Goal: Leave review/rating: Share an evaluation or opinion about a product, service, or content

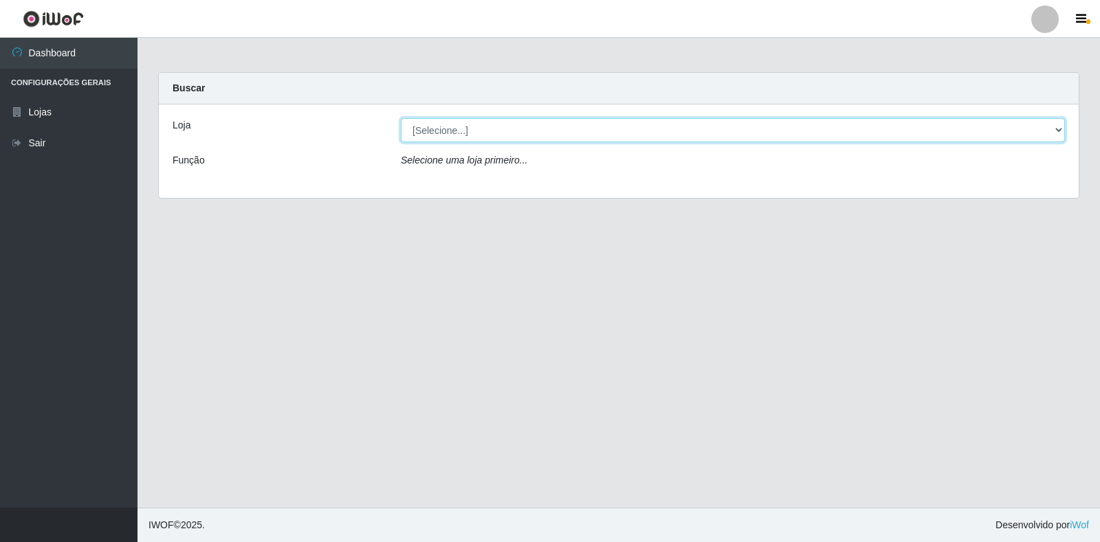
click at [746, 123] on select "[Selecione...] Atacado Vem - Loja 30 Laranjeiras Velha" at bounding box center [733, 130] width 664 height 24
select select "495"
click at [401, 118] on select "[Selecione...] Atacado Vem - Loja 30 Laranjeiras Velha" at bounding box center [733, 130] width 664 height 24
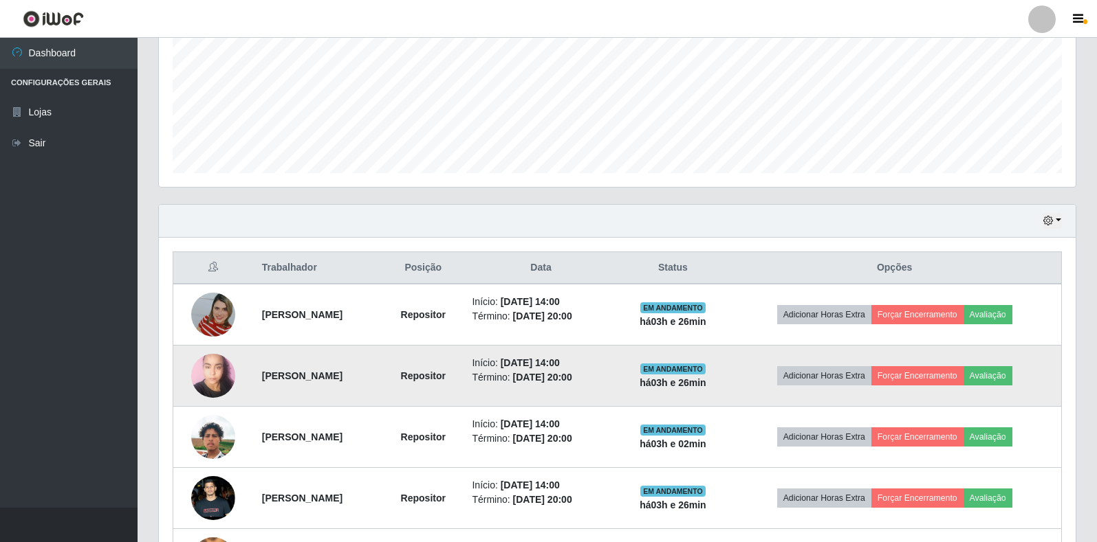
scroll to position [432, 0]
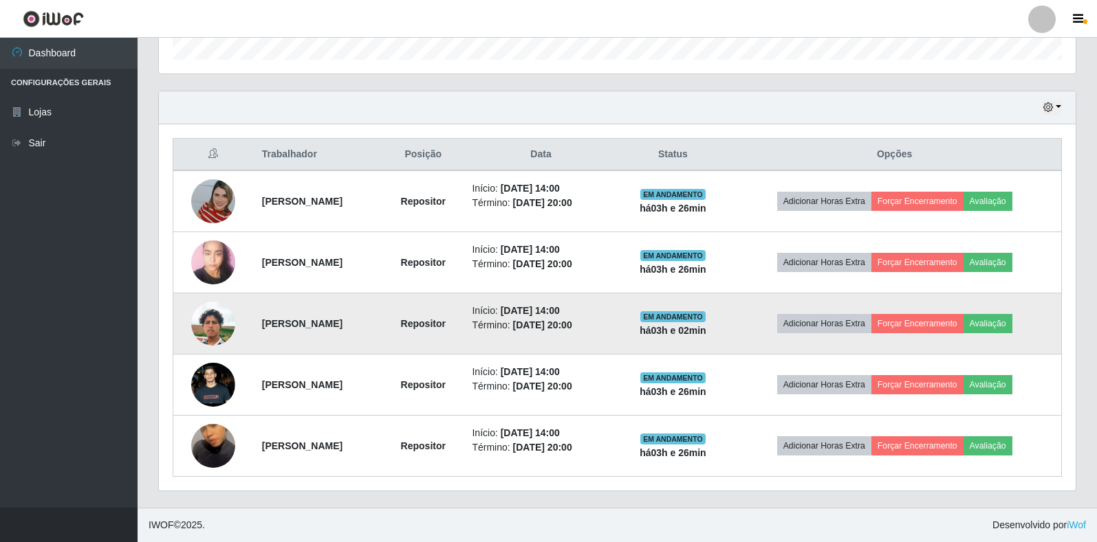
click at [215, 329] on img at bounding box center [213, 324] width 44 height 78
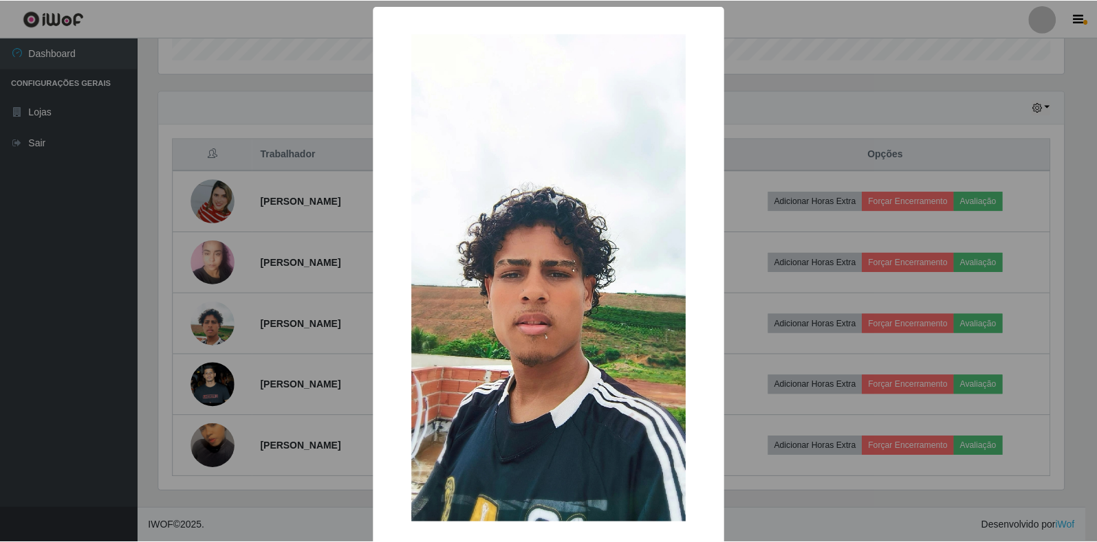
scroll to position [67, 0]
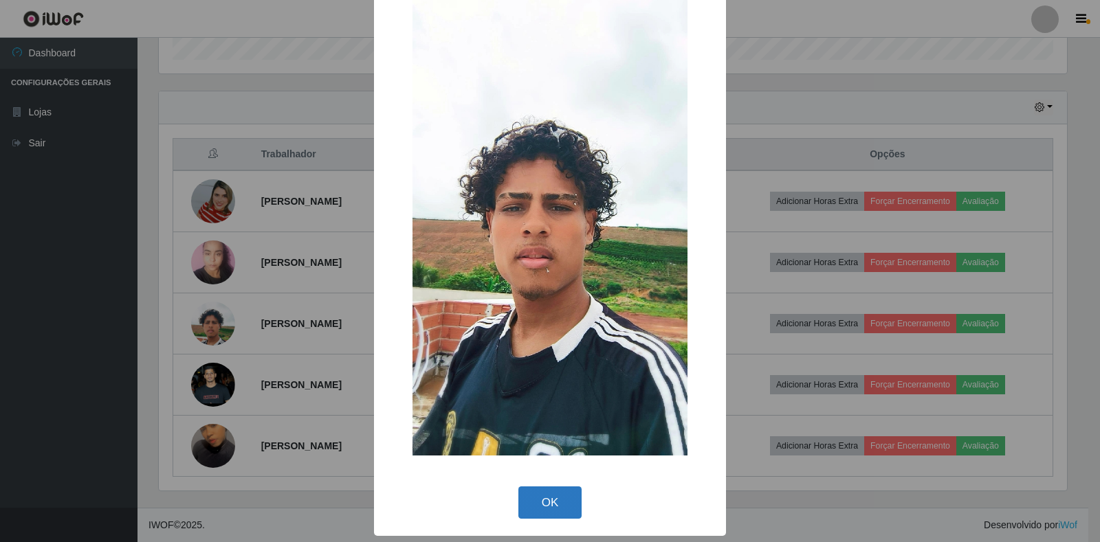
click at [545, 513] on button "OK" at bounding box center [550, 503] width 64 height 32
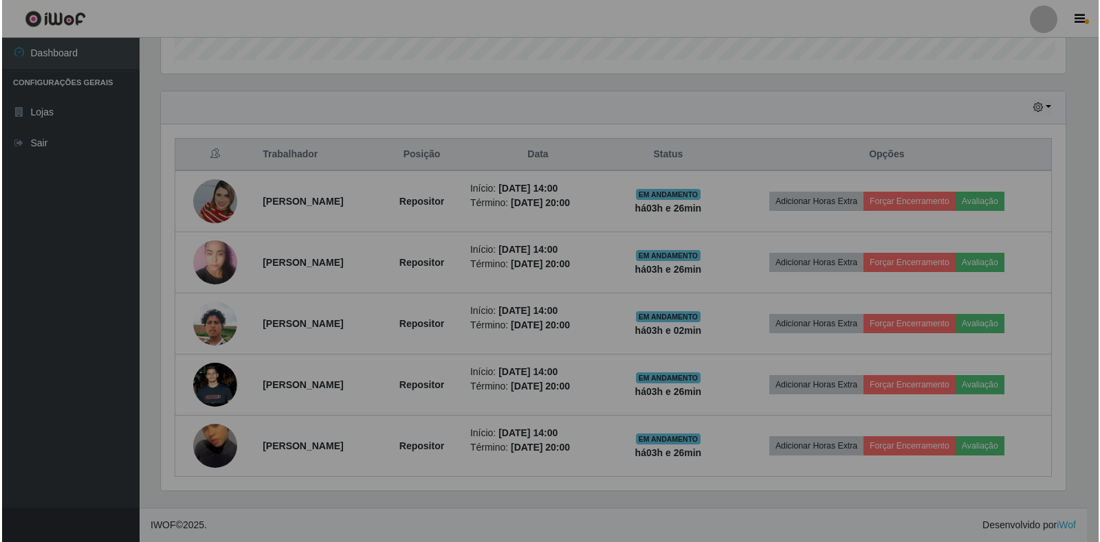
scroll to position [285, 916]
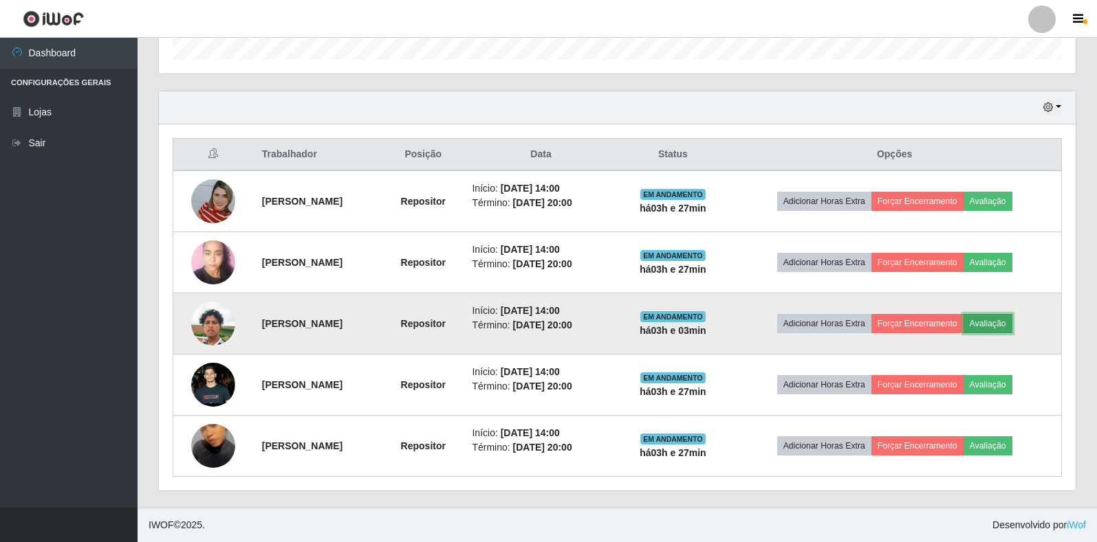
click at [1002, 327] on button "Avaliação" at bounding box center [987, 323] width 49 height 19
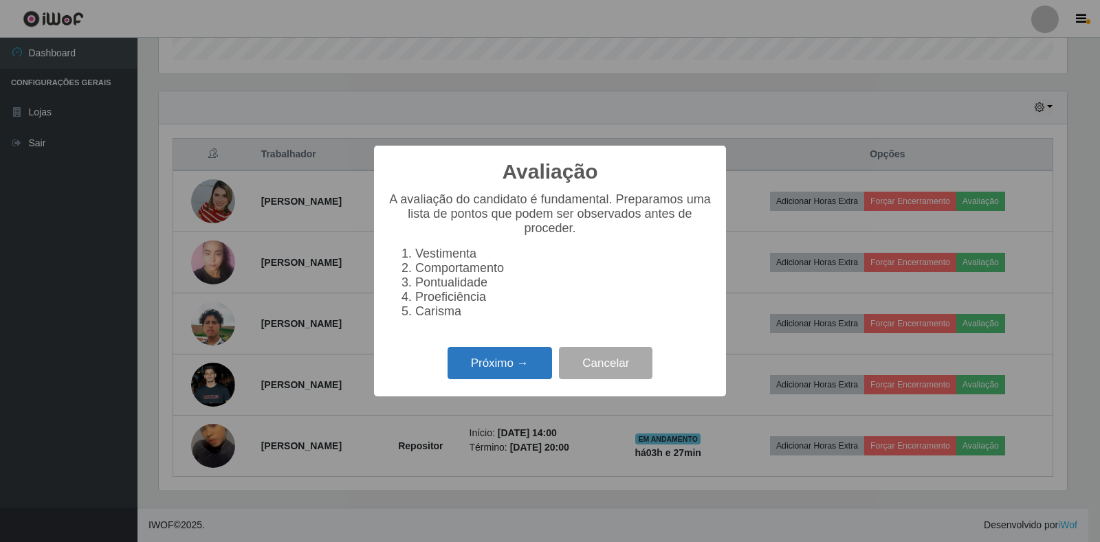
click at [500, 379] on button "Próximo →" at bounding box center [500, 363] width 104 height 32
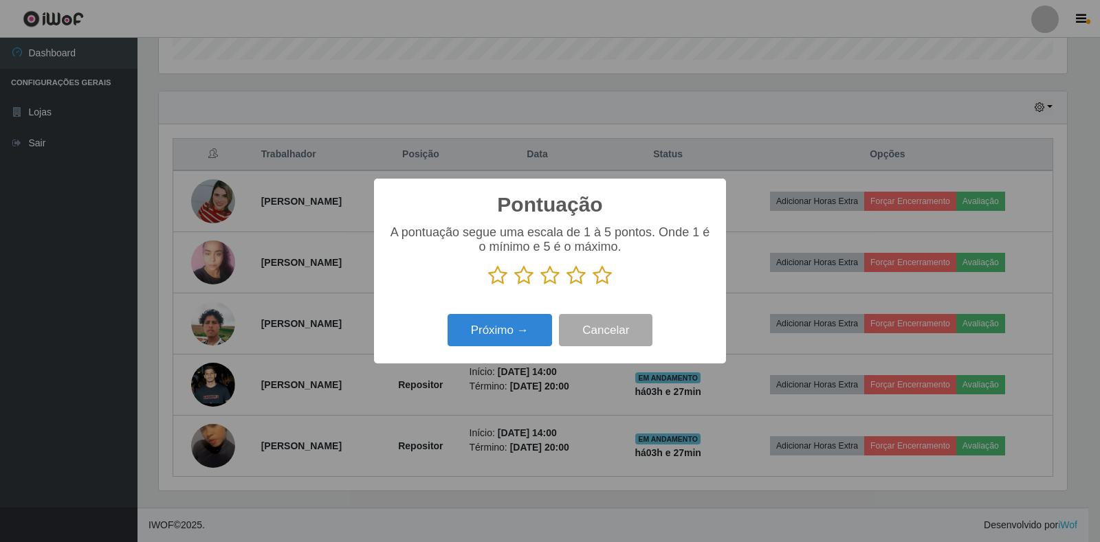
scroll to position [687192, 686569]
click at [549, 279] on icon at bounding box center [549, 275] width 19 height 21
click at [540, 286] on input "radio" at bounding box center [540, 286] width 0 height 0
click at [522, 331] on button "Próximo →" at bounding box center [500, 330] width 104 height 32
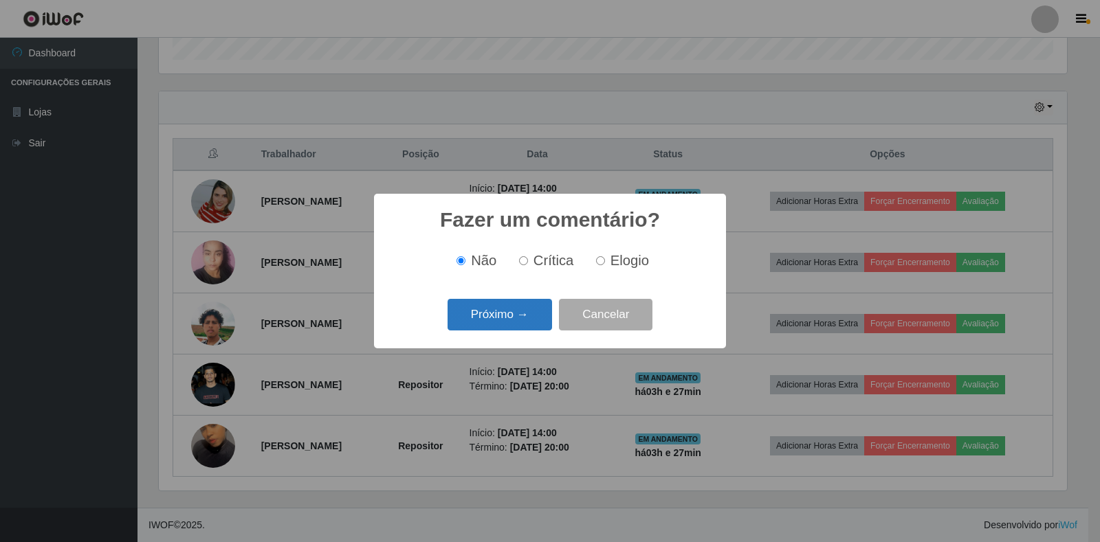
click at [537, 318] on button "Próximo →" at bounding box center [500, 315] width 104 height 32
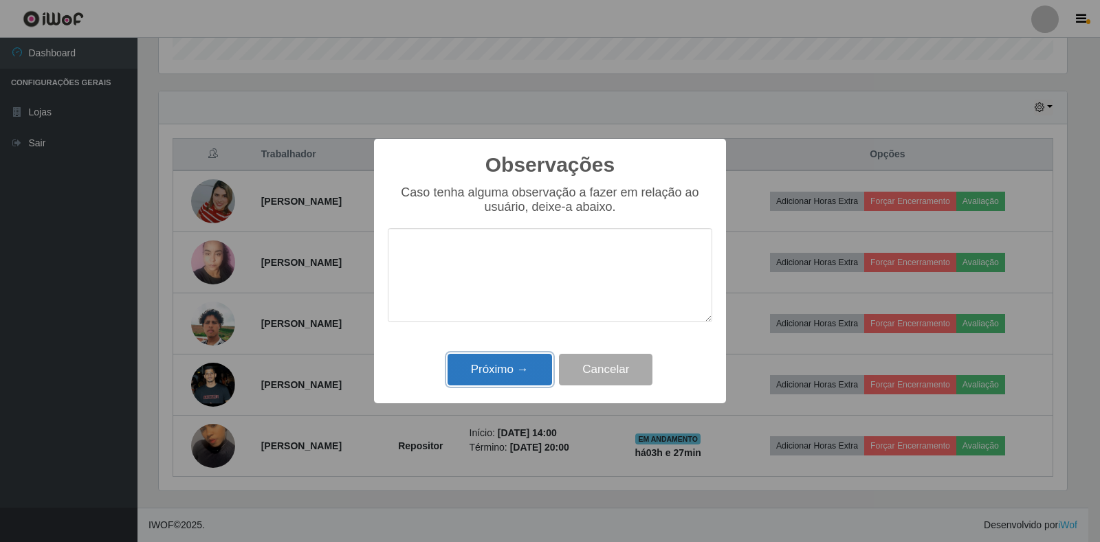
click at [519, 369] on button "Próximo →" at bounding box center [500, 370] width 104 height 32
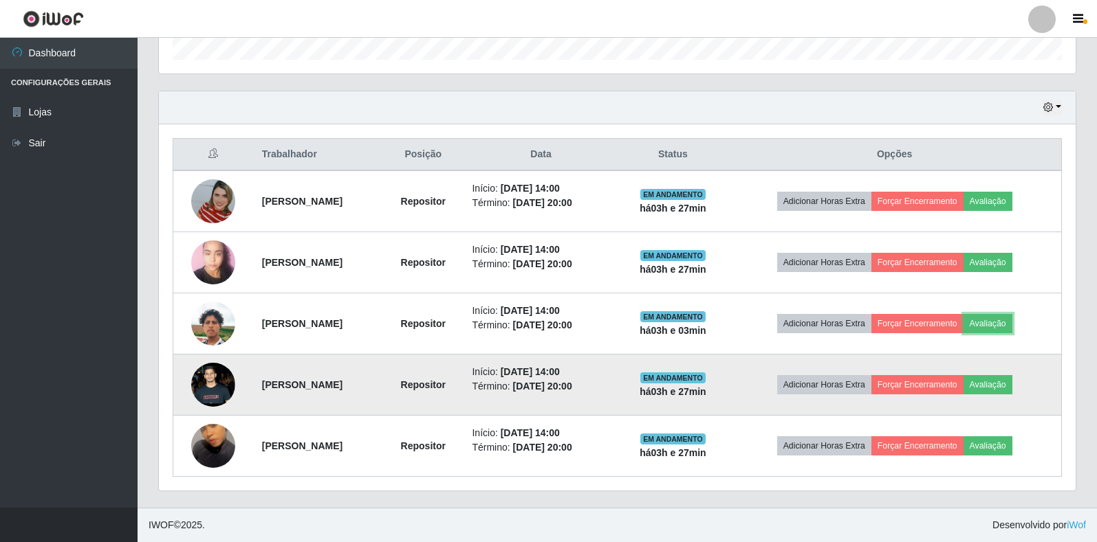
scroll to position [285, 916]
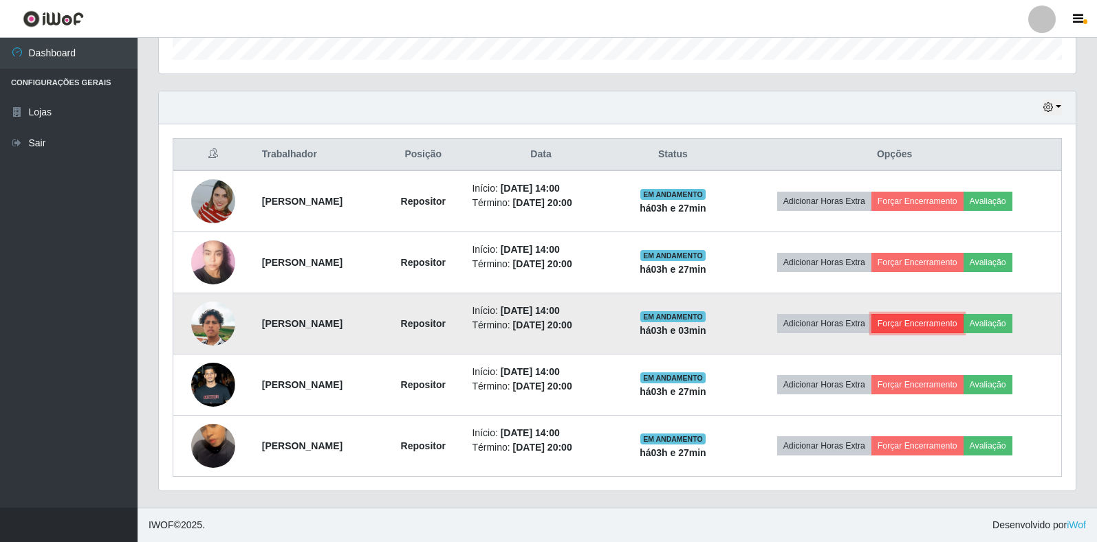
click at [919, 326] on button "Forçar Encerramento" at bounding box center [917, 323] width 92 height 19
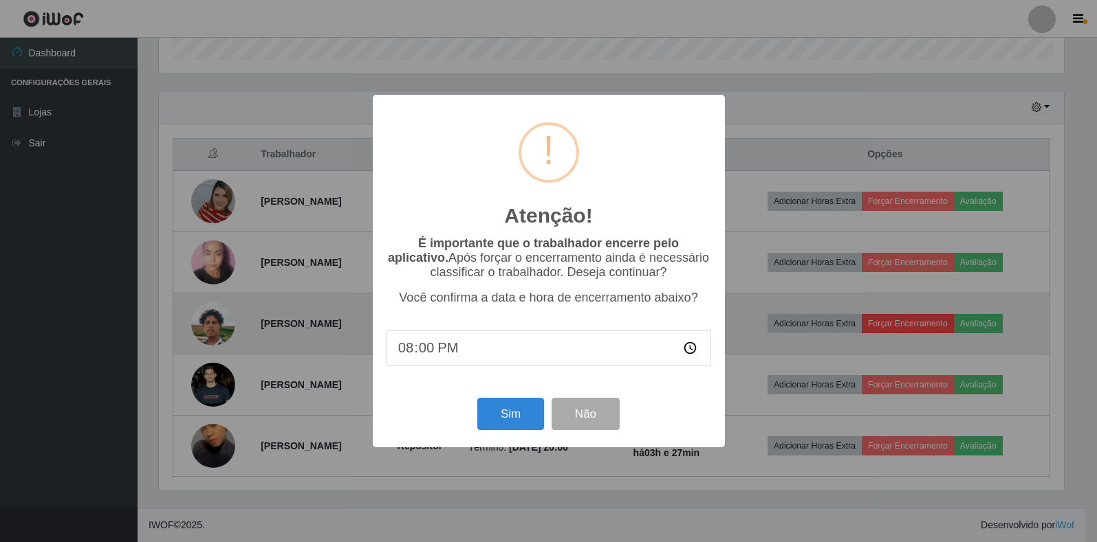
scroll to position [285, 908]
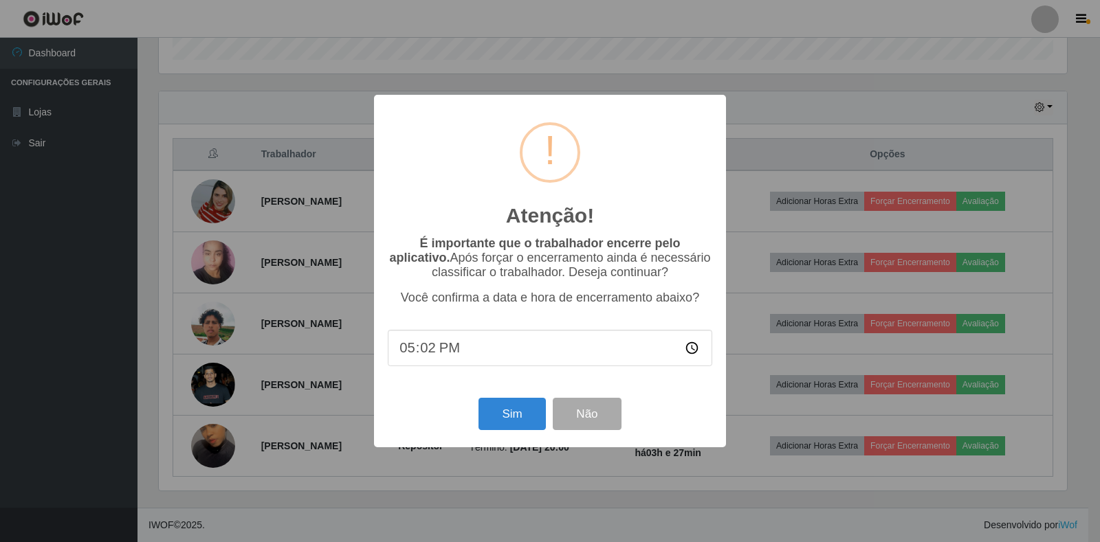
type input "17:27"
click at [520, 417] on button "Sim" at bounding box center [511, 414] width 67 height 32
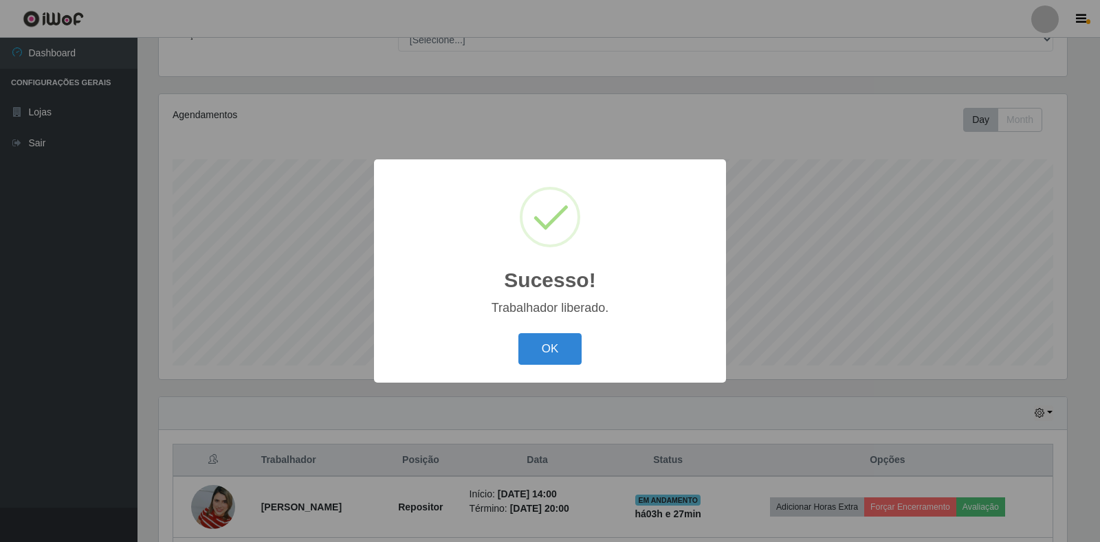
click at [537, 332] on div "OK Cancel" at bounding box center [550, 348] width 324 height 39
click at [537, 334] on button "OK" at bounding box center [550, 349] width 64 height 32
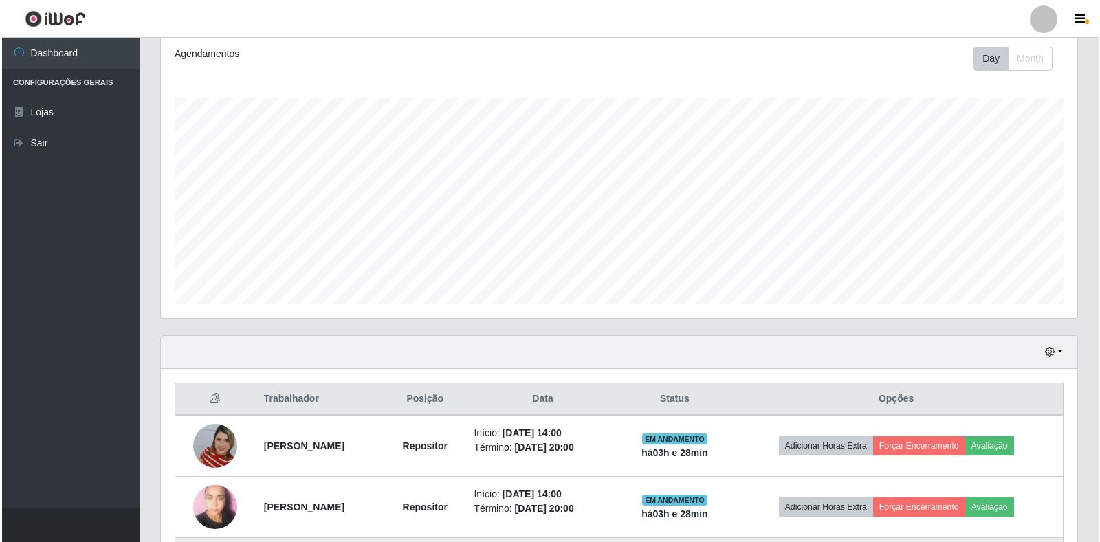
scroll to position [371, 0]
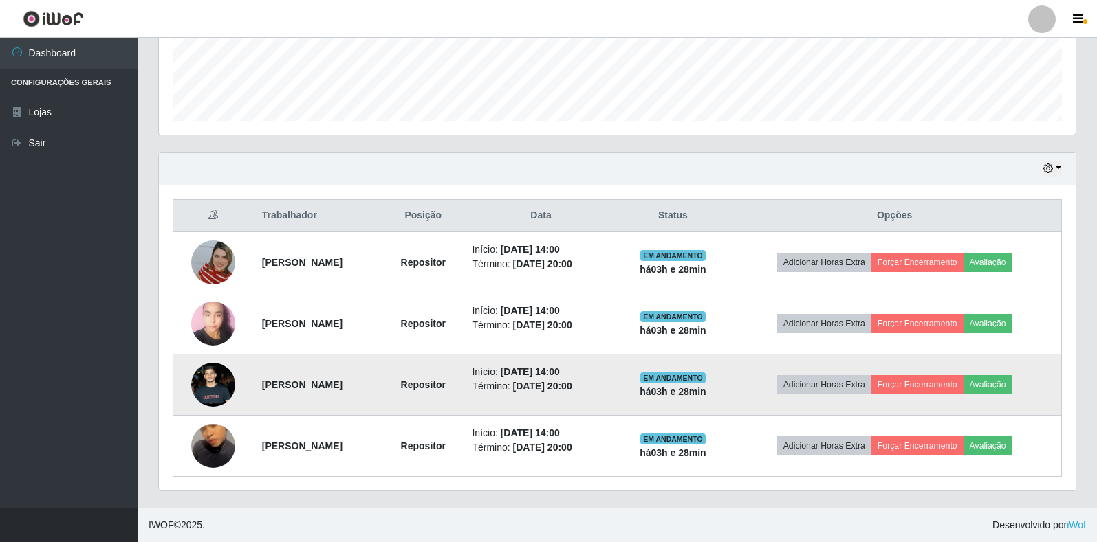
click at [214, 384] on img at bounding box center [213, 385] width 44 height 98
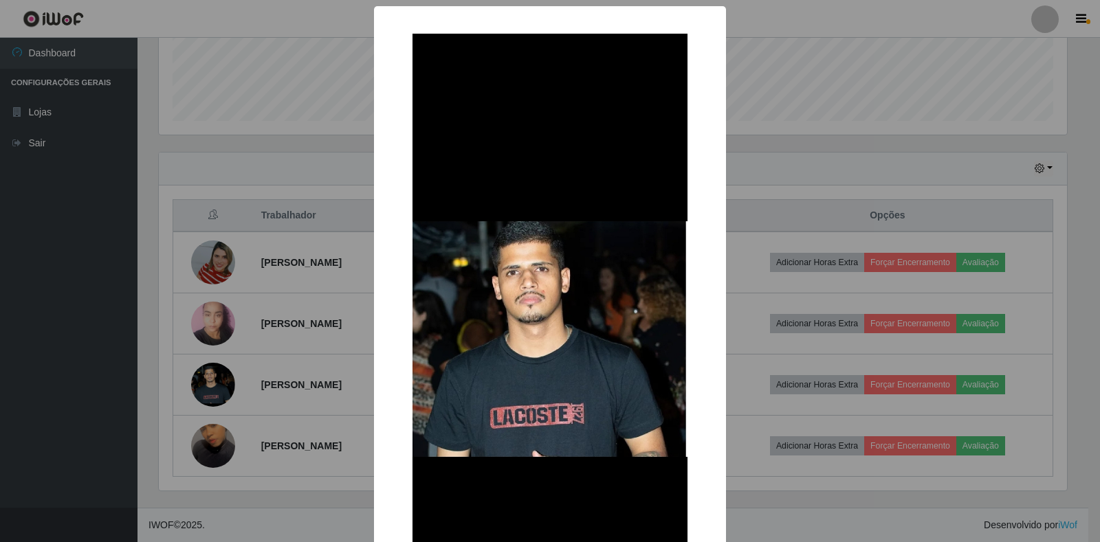
click at [293, 446] on div "× OK Cancel" at bounding box center [550, 271] width 1100 height 542
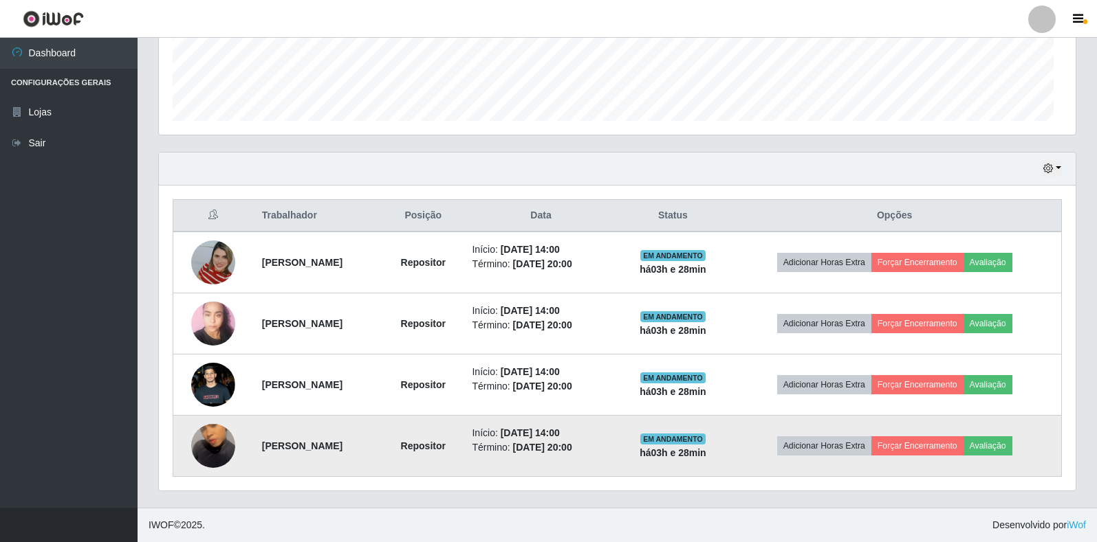
scroll to position [285, 916]
